Goal: Information Seeking & Learning: Learn about a topic

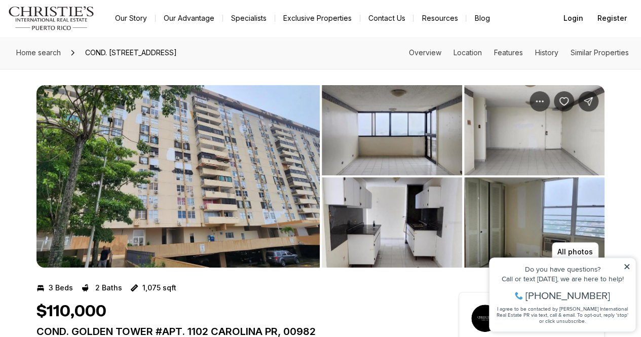
click at [166, 197] on img "View image gallery" at bounding box center [177, 176] width 283 height 182
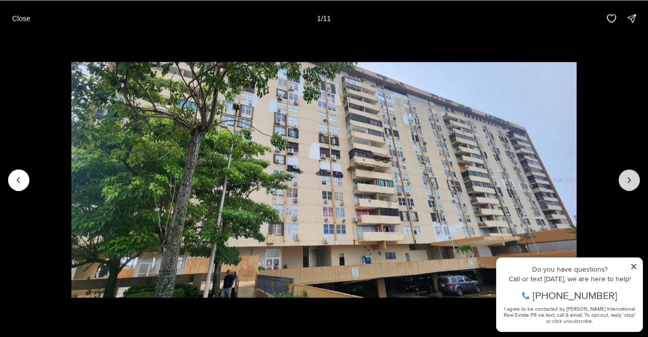
click at [624, 184] on button "Next slide" at bounding box center [629, 179] width 21 height 21
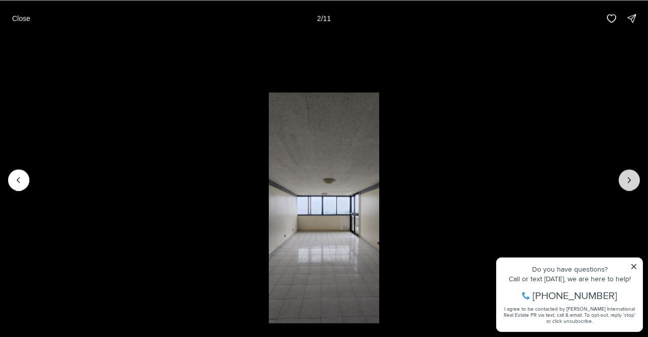
click at [624, 184] on button "Next slide" at bounding box center [629, 179] width 21 height 21
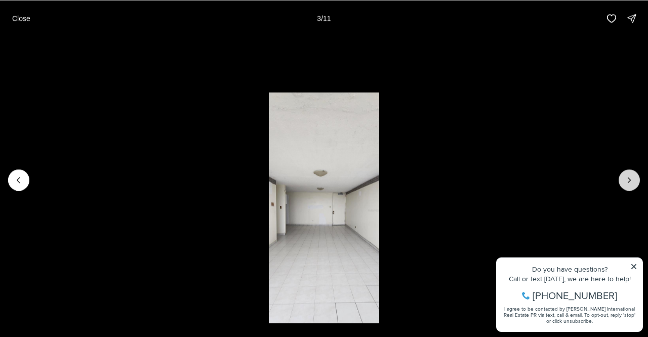
click at [624, 184] on button "Next slide" at bounding box center [629, 179] width 21 height 21
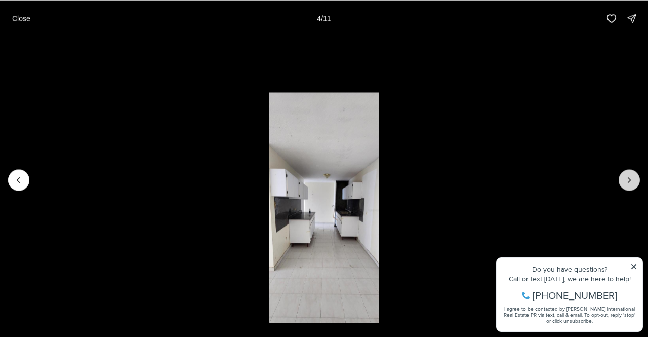
click at [624, 184] on button "Next slide" at bounding box center [629, 179] width 21 height 21
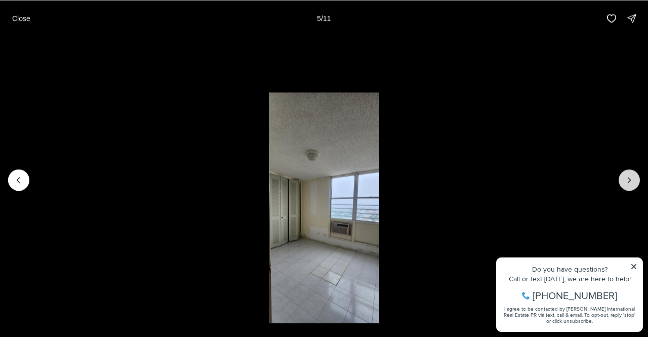
click at [624, 184] on button "Next slide" at bounding box center [629, 179] width 21 height 21
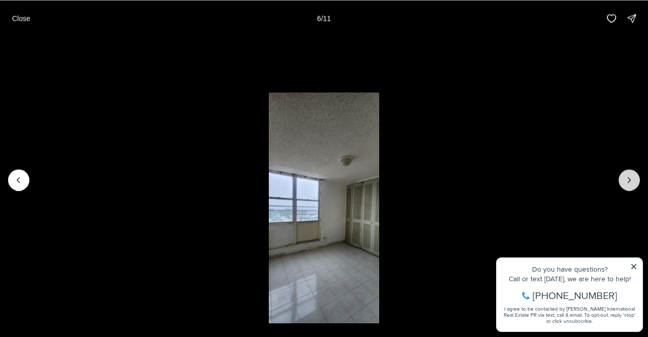
click at [624, 184] on button "Next slide" at bounding box center [629, 179] width 21 height 21
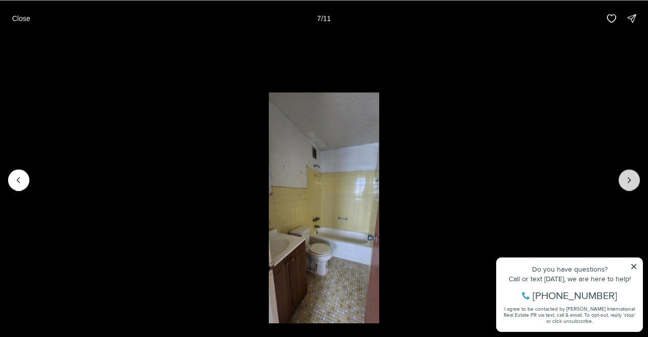
click at [624, 184] on button "Next slide" at bounding box center [629, 179] width 21 height 21
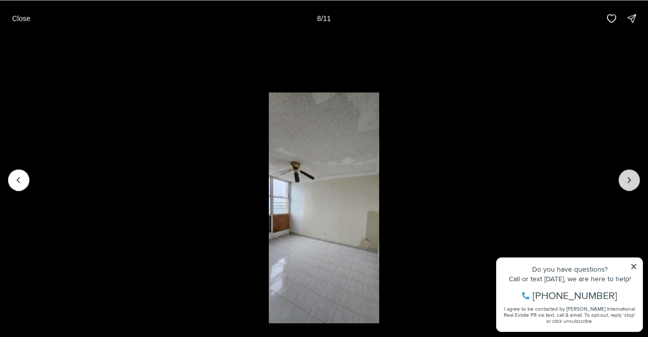
click at [624, 184] on button "Next slide" at bounding box center [629, 179] width 21 height 21
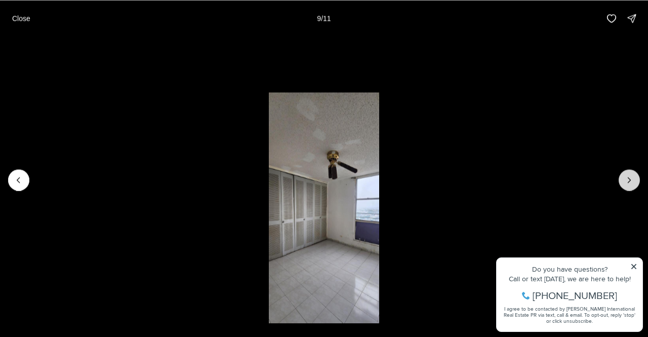
click at [624, 184] on button "Next slide" at bounding box center [629, 179] width 21 height 21
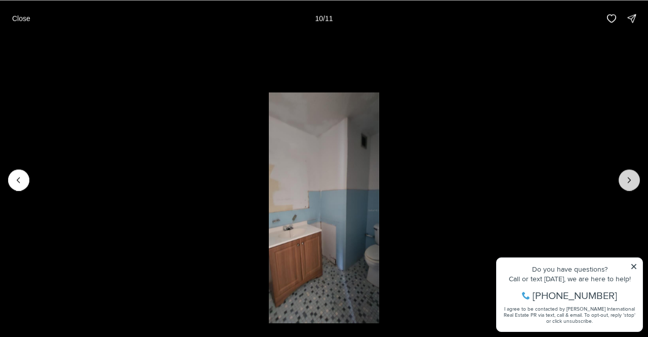
click at [624, 184] on button "Next slide" at bounding box center [629, 179] width 21 height 21
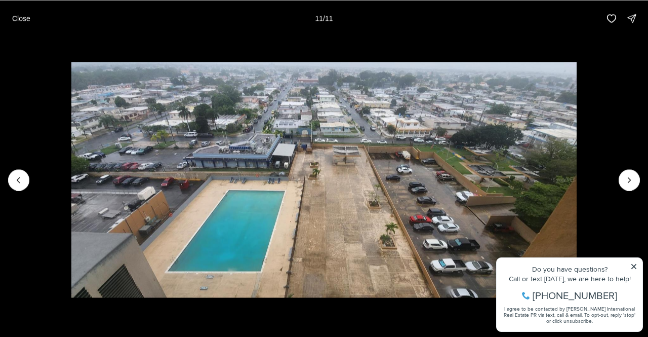
click at [622, 181] on div at bounding box center [629, 179] width 21 height 21
click at [629, 178] on div at bounding box center [629, 179] width 21 height 21
click at [635, 267] on li "11 of 11" at bounding box center [324, 179] width 648 height 286
click at [633, 265] on li "11 of 11" at bounding box center [324, 179] width 648 height 286
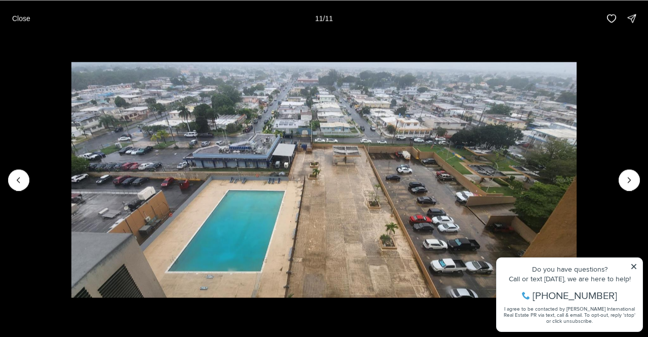
click at [633, 264] on li "11 of 11" at bounding box center [324, 179] width 648 height 286
click at [629, 178] on div at bounding box center [629, 179] width 21 height 21
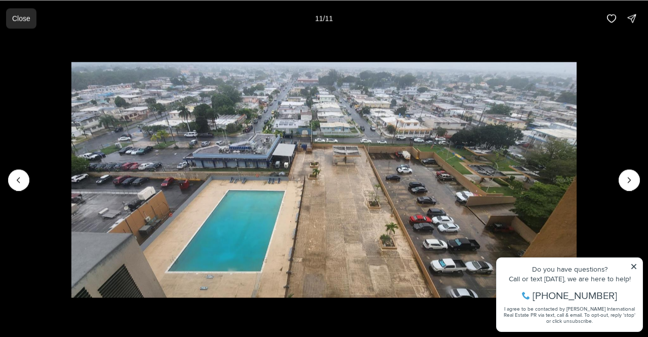
click at [19, 21] on p "Close" at bounding box center [21, 18] width 18 height 8
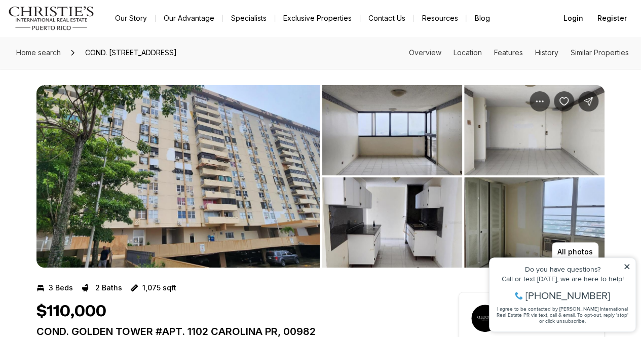
click at [627, 266] on icon at bounding box center [626, 266] width 5 height 5
